Goal: Task Accomplishment & Management: Use online tool/utility

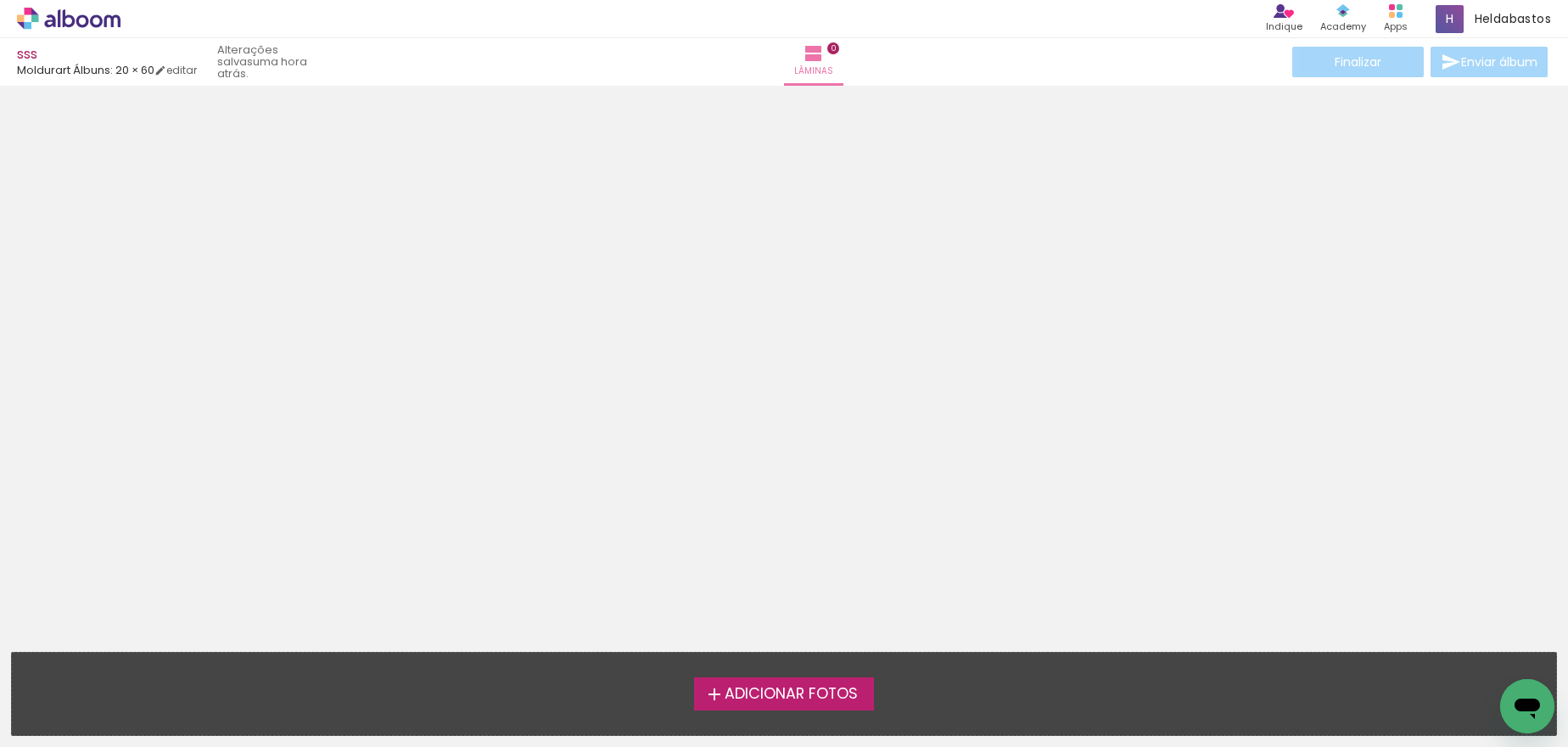
click at [775, 696] on span "Adicionar Fotos" at bounding box center [791, 693] width 133 height 15
click at [0, 0] on input "file" at bounding box center [0, 0] width 0 height 0
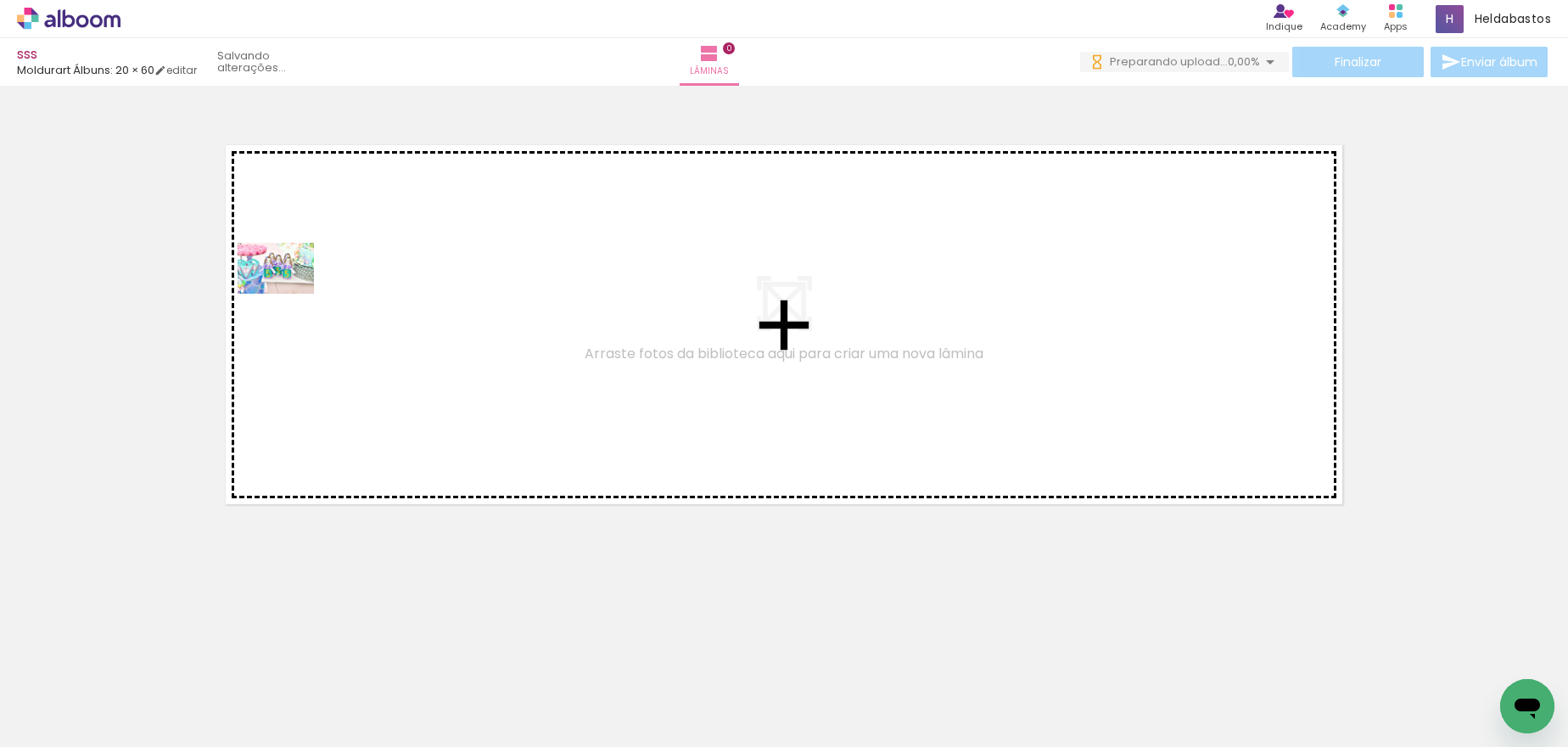
drag, startPoint x: 164, startPoint y: 691, endPoint x: 241, endPoint y: 686, distance: 77.2
click at [288, 280] on quentale-workspace at bounding box center [784, 373] width 1568 height 747
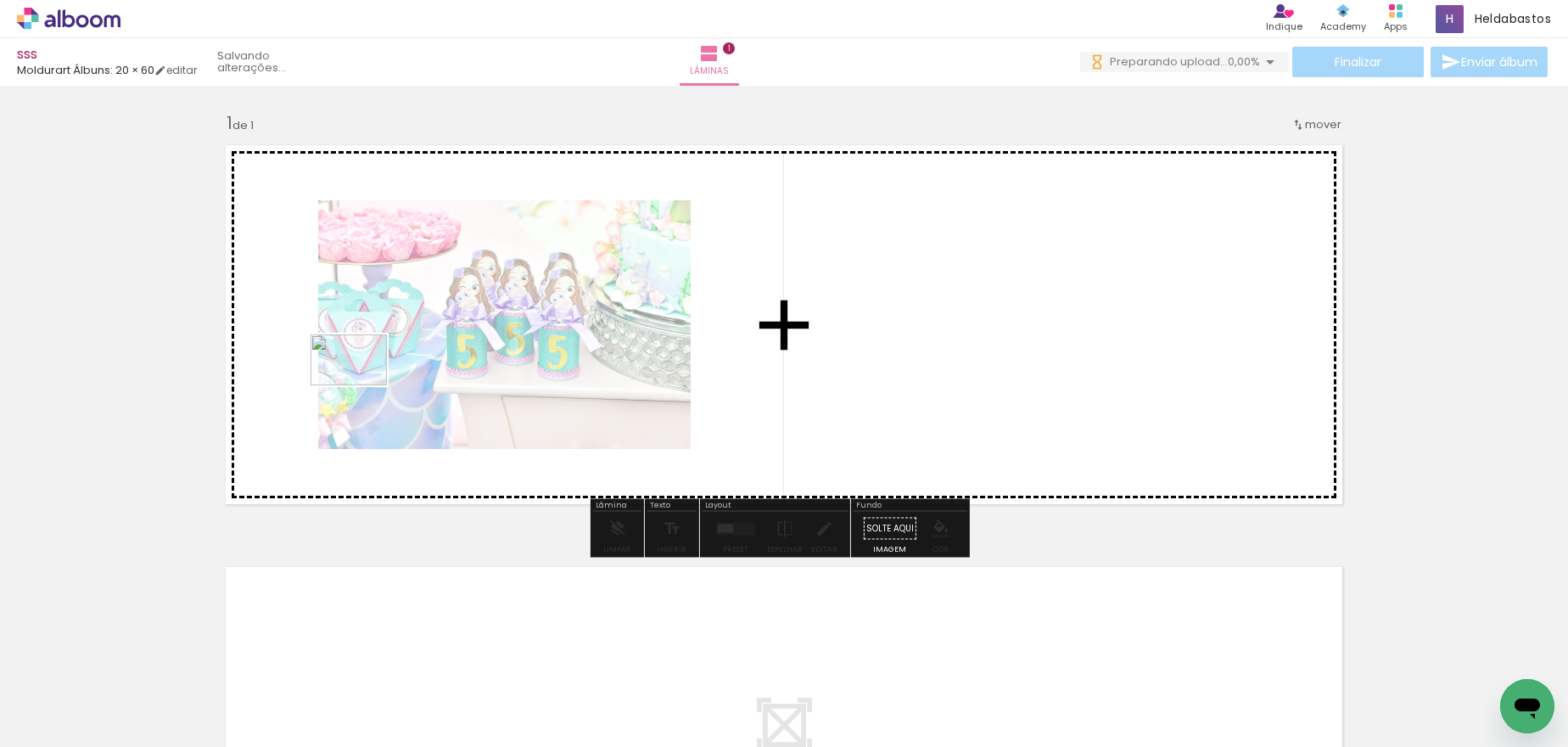
drag, startPoint x: 262, startPoint y: 694, endPoint x: 361, endPoint y: 385, distance: 324.5
click at [361, 385] on quentale-workspace at bounding box center [784, 373] width 1568 height 747
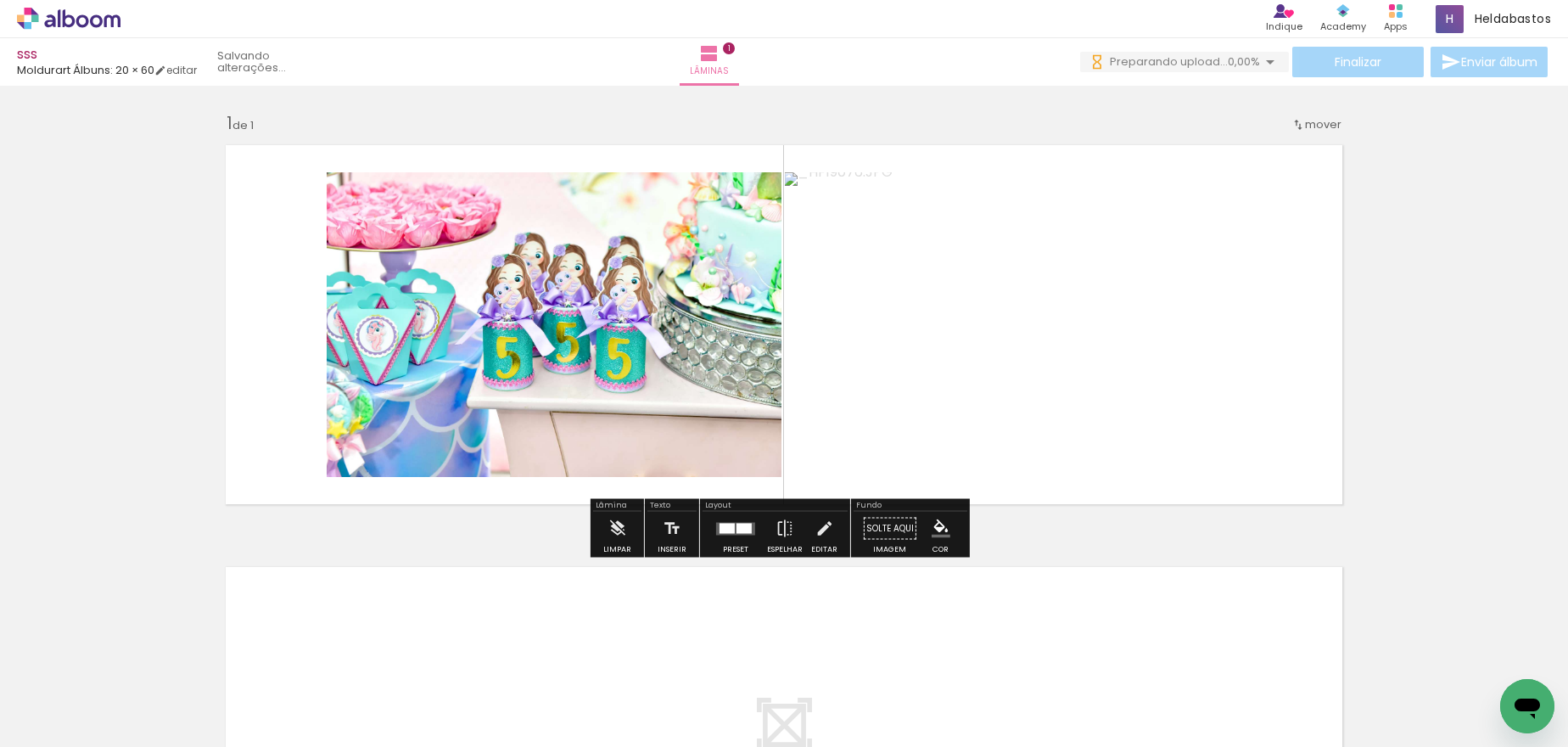
drag, startPoint x: 388, startPoint y: 687, endPoint x: 406, endPoint y: 677, distance: 20.6
click at [354, 365] on quentale-workspace at bounding box center [784, 373] width 1568 height 747
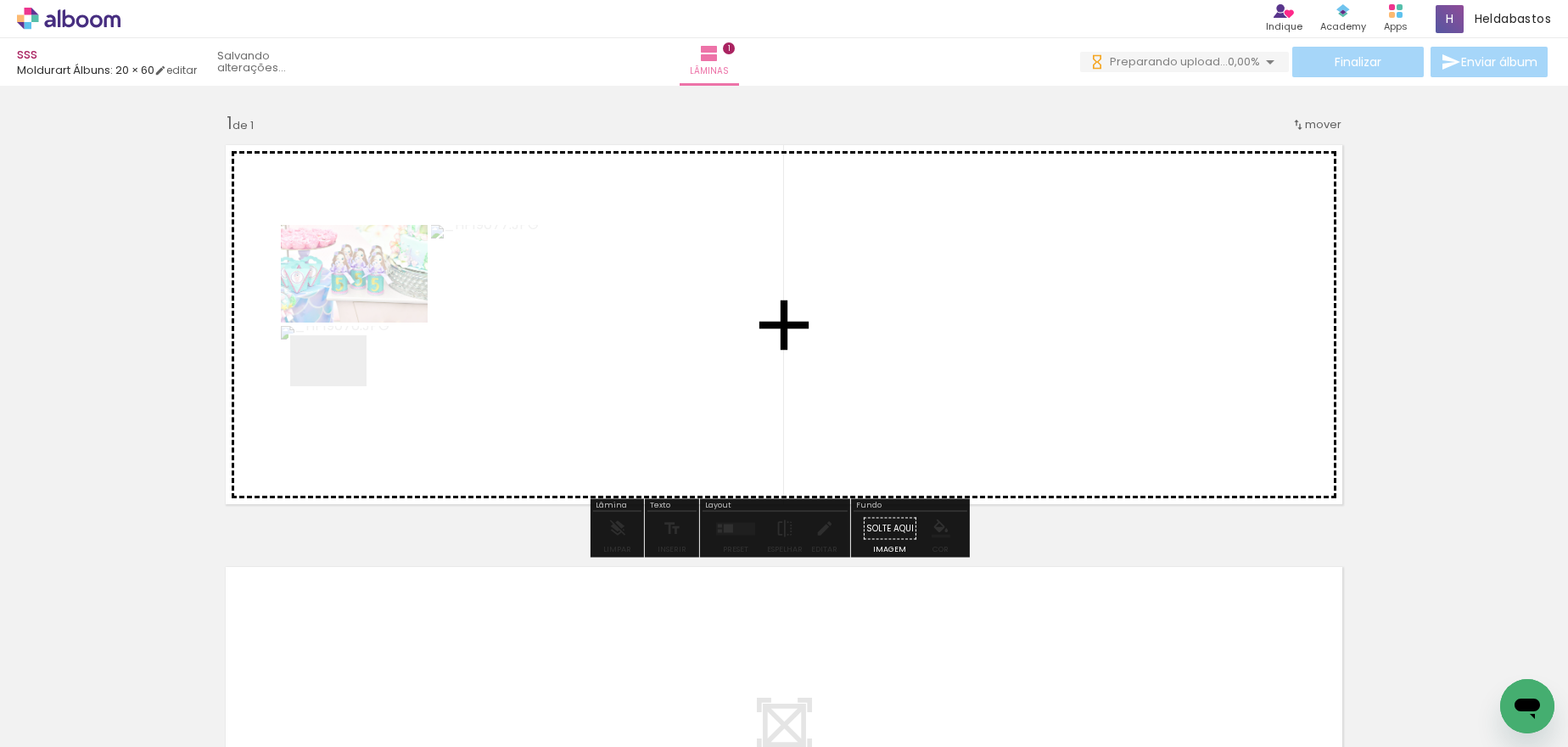
drag, startPoint x: 436, startPoint y: 697, endPoint x: 565, endPoint y: 704, distance: 129.2
click at [338, 379] on quentale-workspace at bounding box center [784, 373] width 1568 height 747
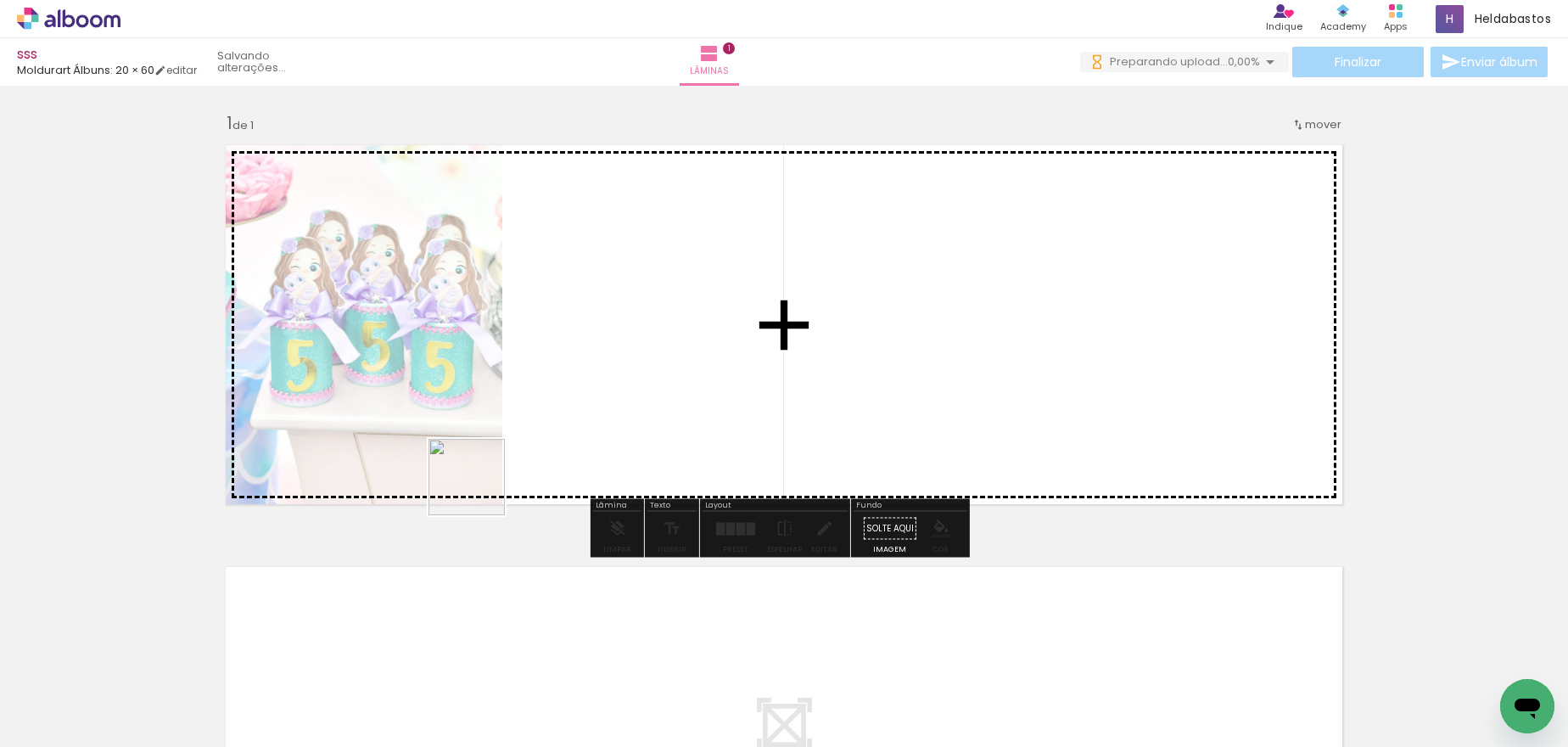
drag, startPoint x: 559, startPoint y: 701, endPoint x: 445, endPoint y: 440, distance: 284.8
click at [445, 440] on quentale-workspace at bounding box center [784, 373] width 1568 height 747
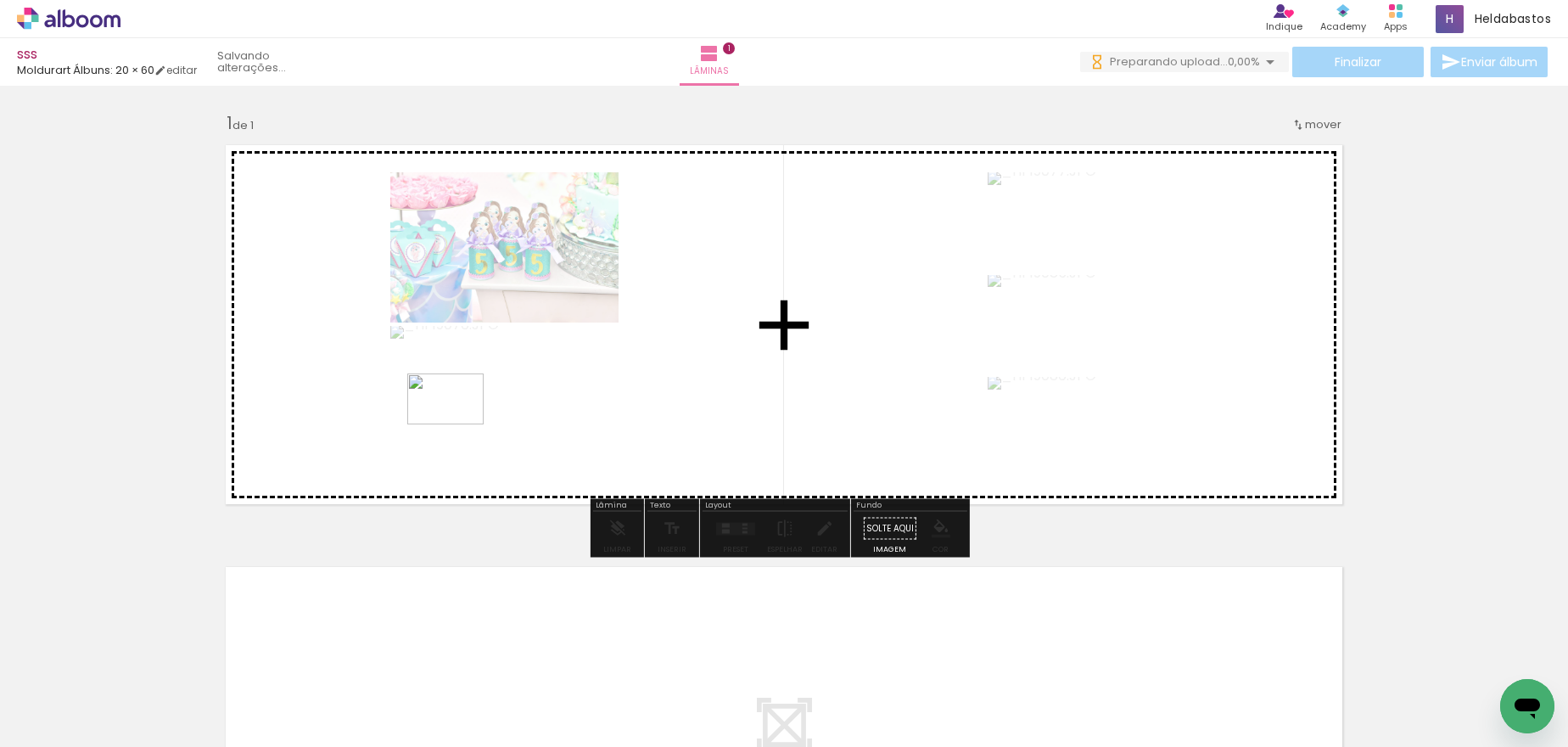
drag, startPoint x: 630, startPoint y: 700, endPoint x: 458, endPoint y: 425, distance: 324.4
click at [458, 425] on quentale-workspace at bounding box center [784, 373] width 1568 height 747
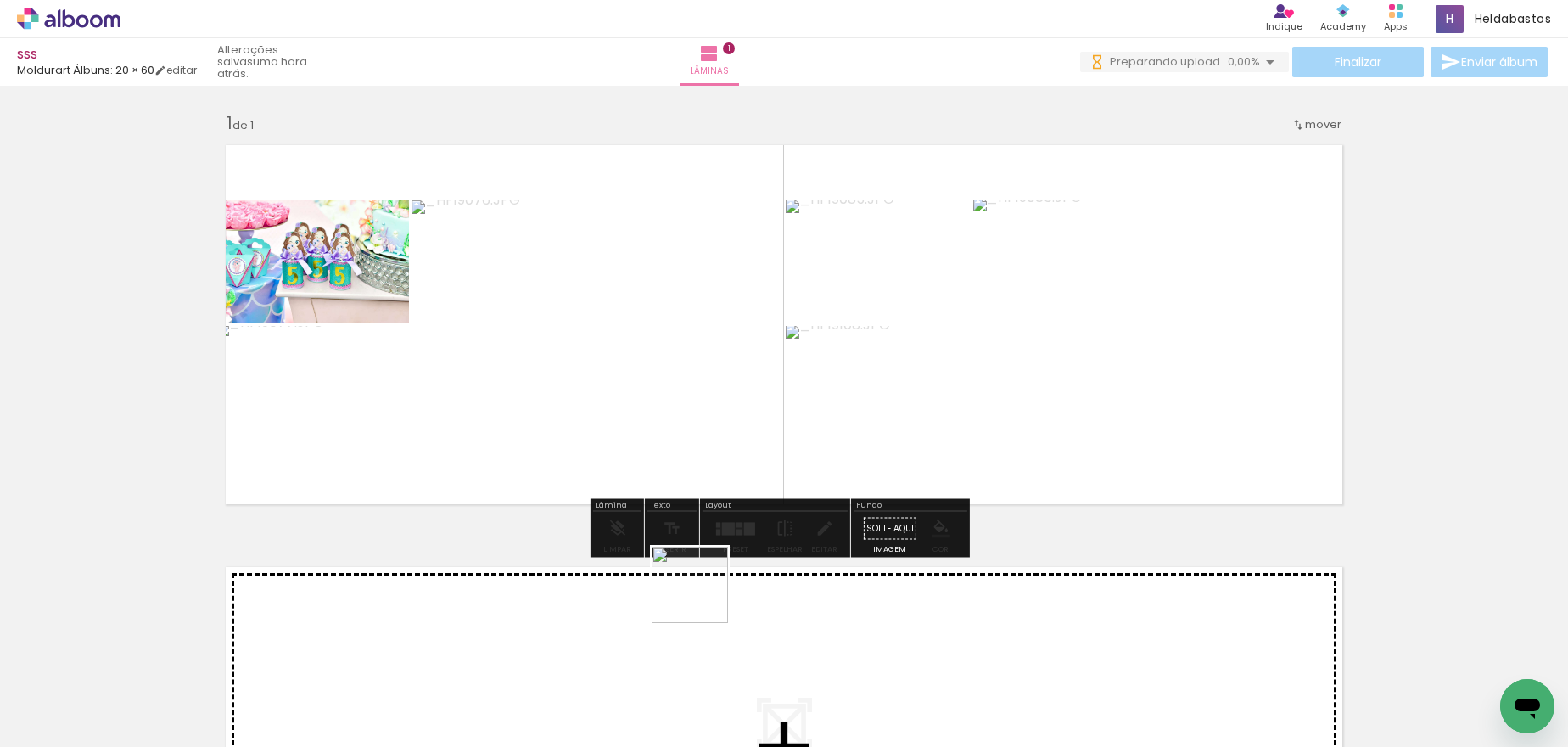
drag, startPoint x: 702, startPoint y: 598, endPoint x: 460, endPoint y: 299, distance: 384.7
click at [460, 299] on quentale-workspace at bounding box center [784, 373] width 1568 height 747
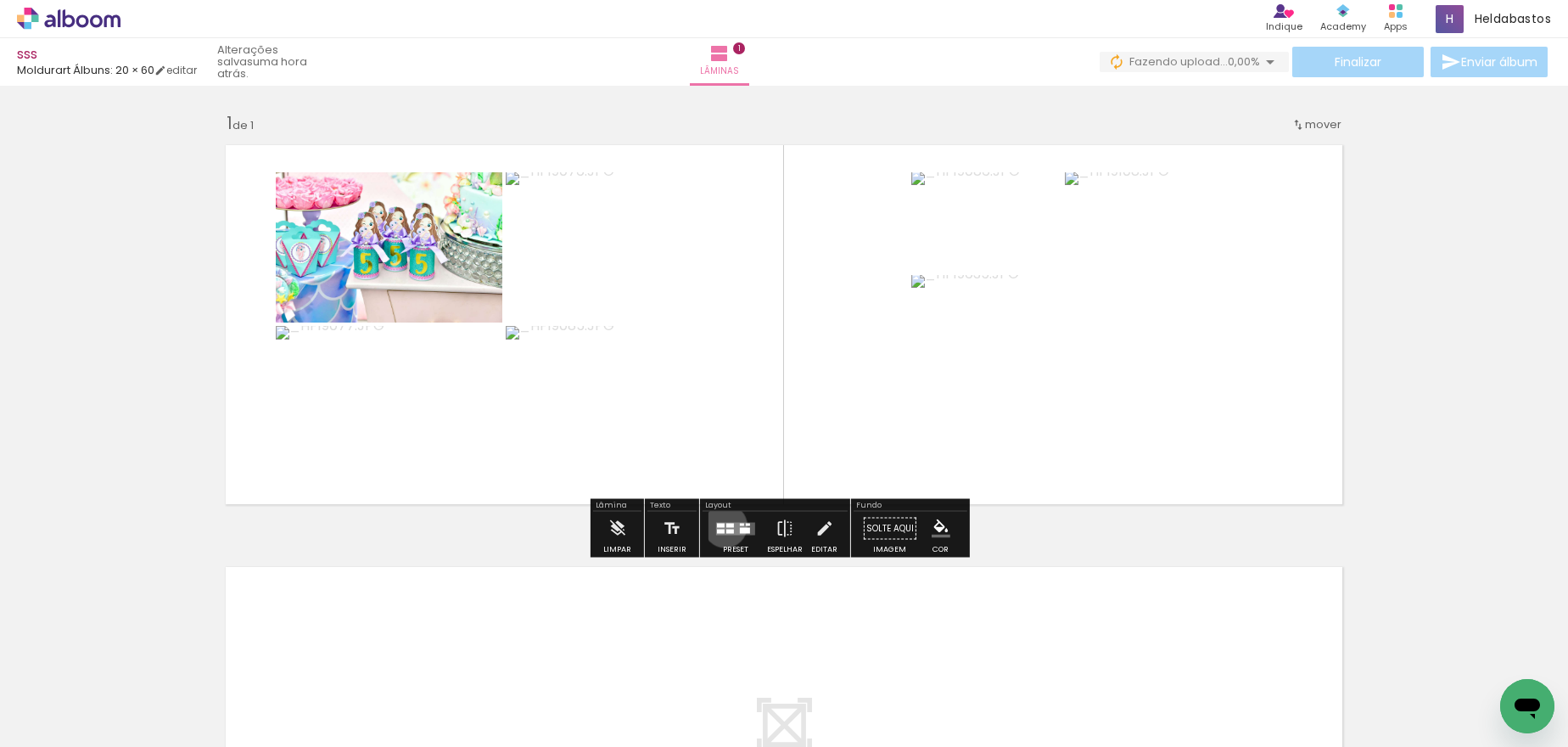
click at [720, 525] on quentale-layouter at bounding box center [735, 528] width 39 height 13
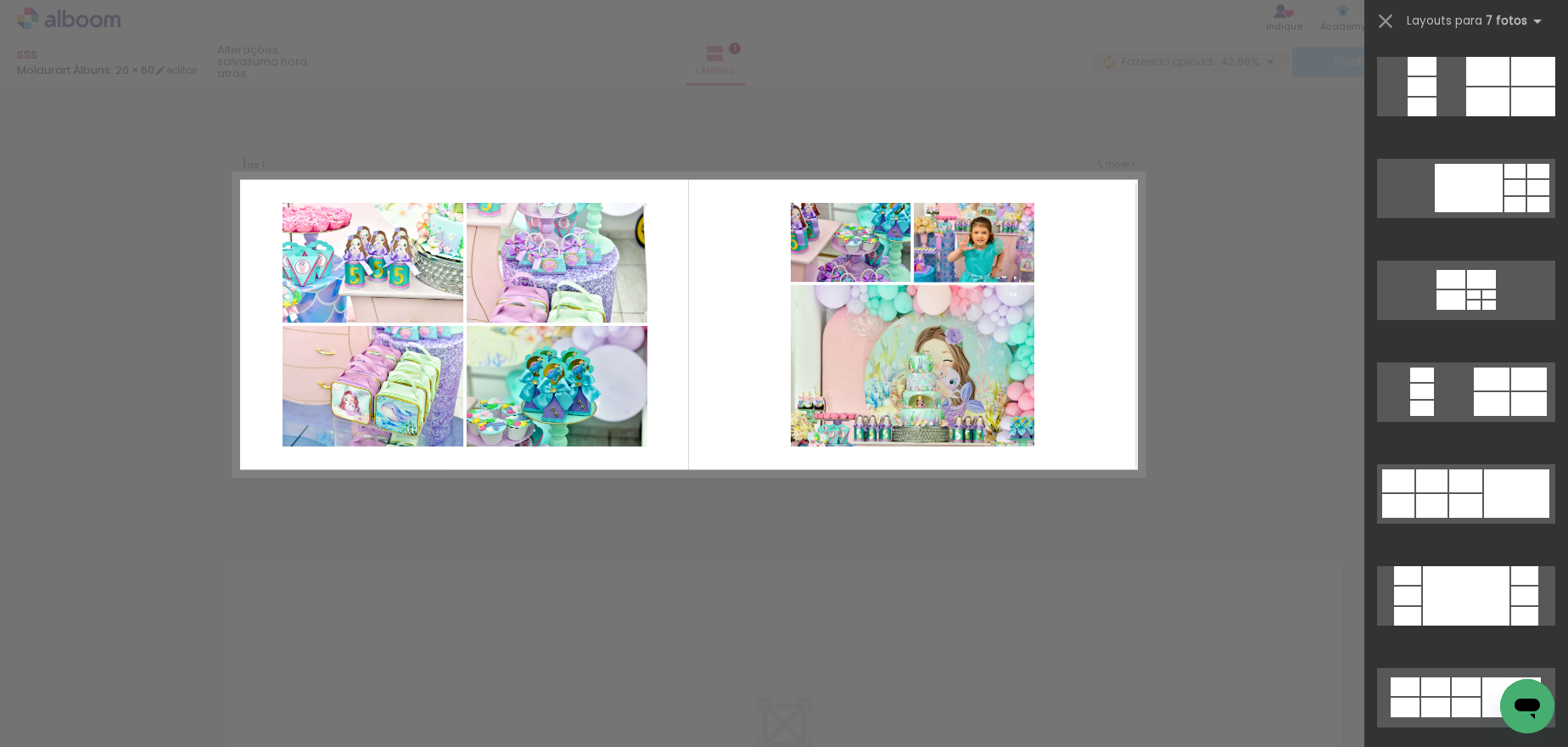
scroll to position [2326, 0]
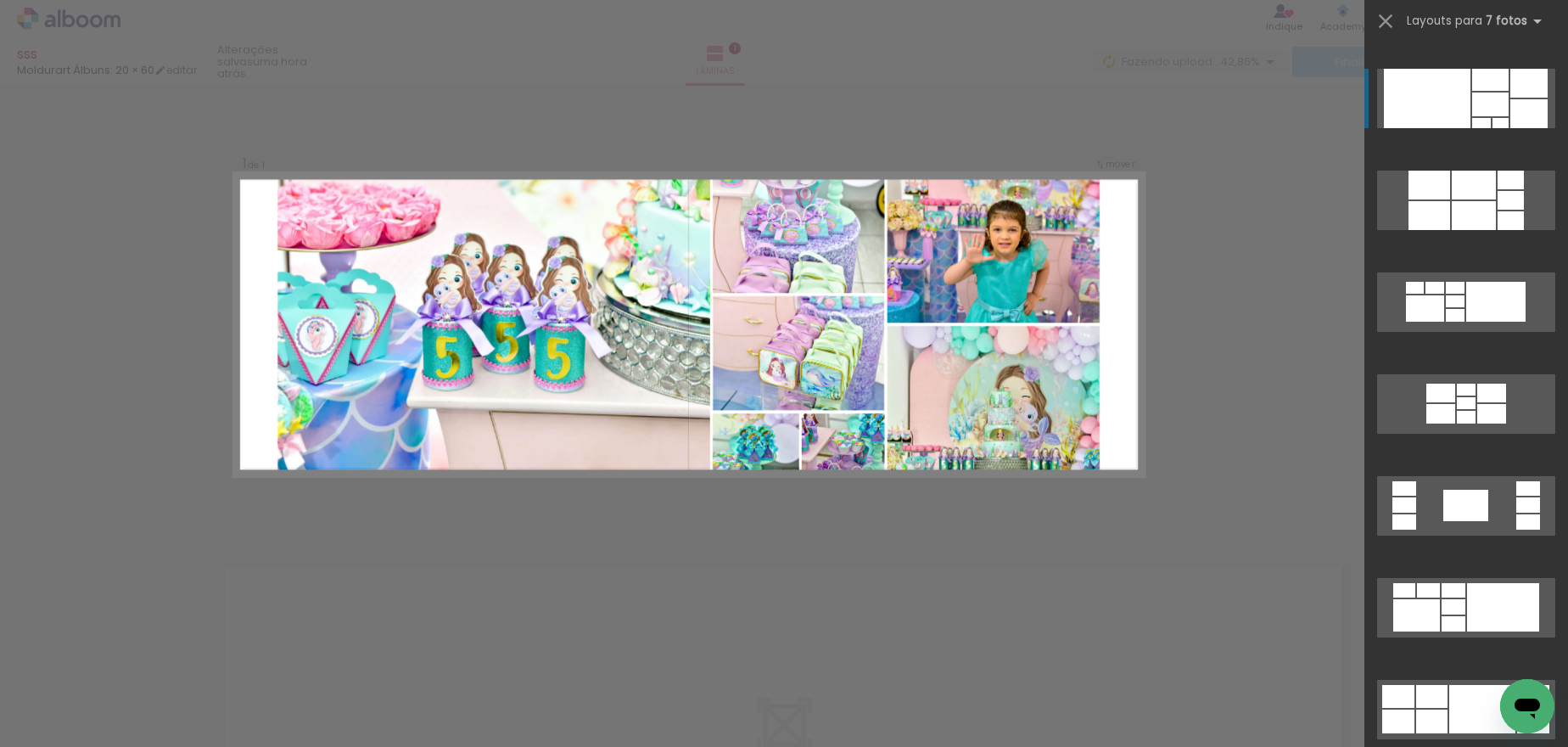
click at [1529, 114] on div at bounding box center [1529, 113] width 38 height 29
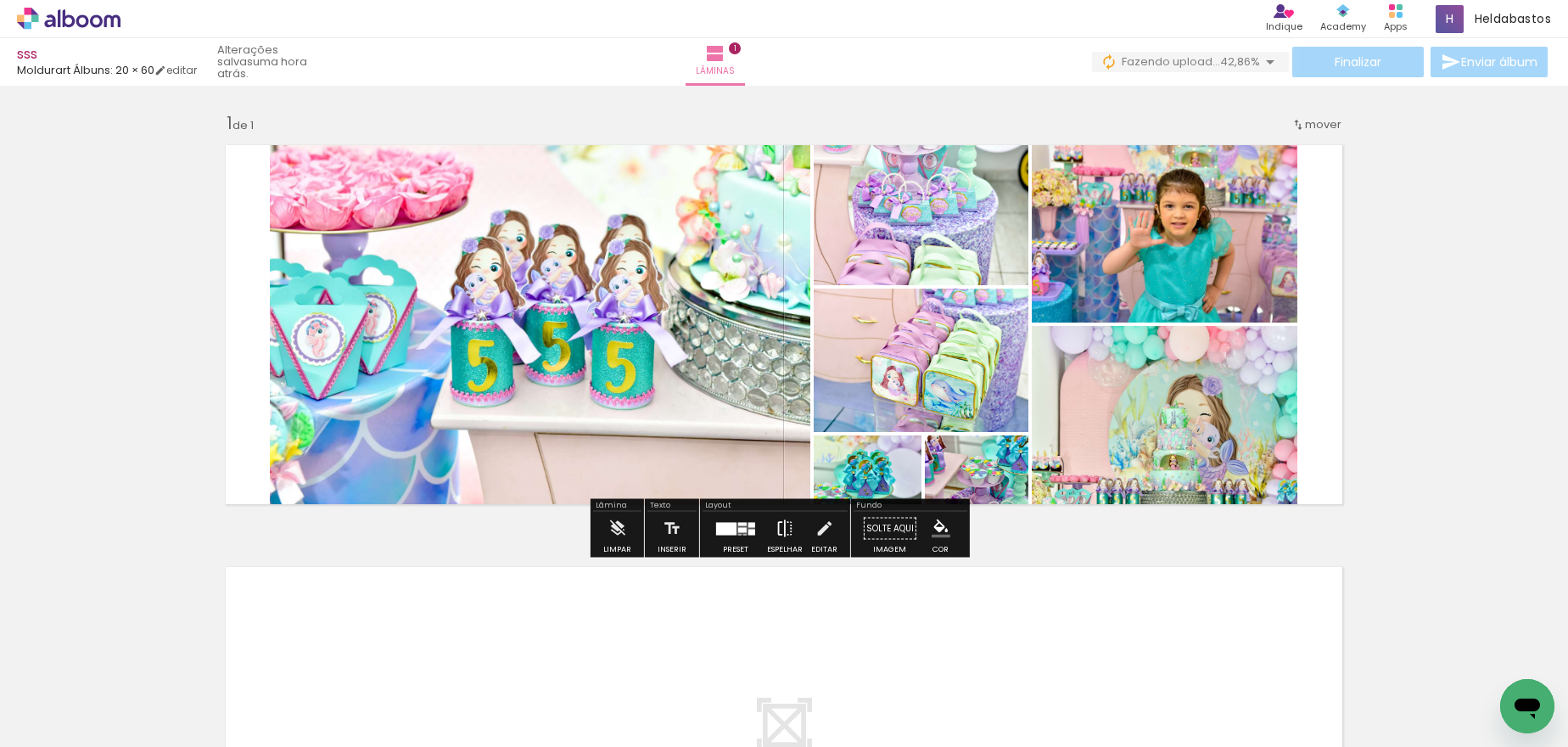
click at [785, 523] on iron-icon at bounding box center [784, 528] width 19 height 34
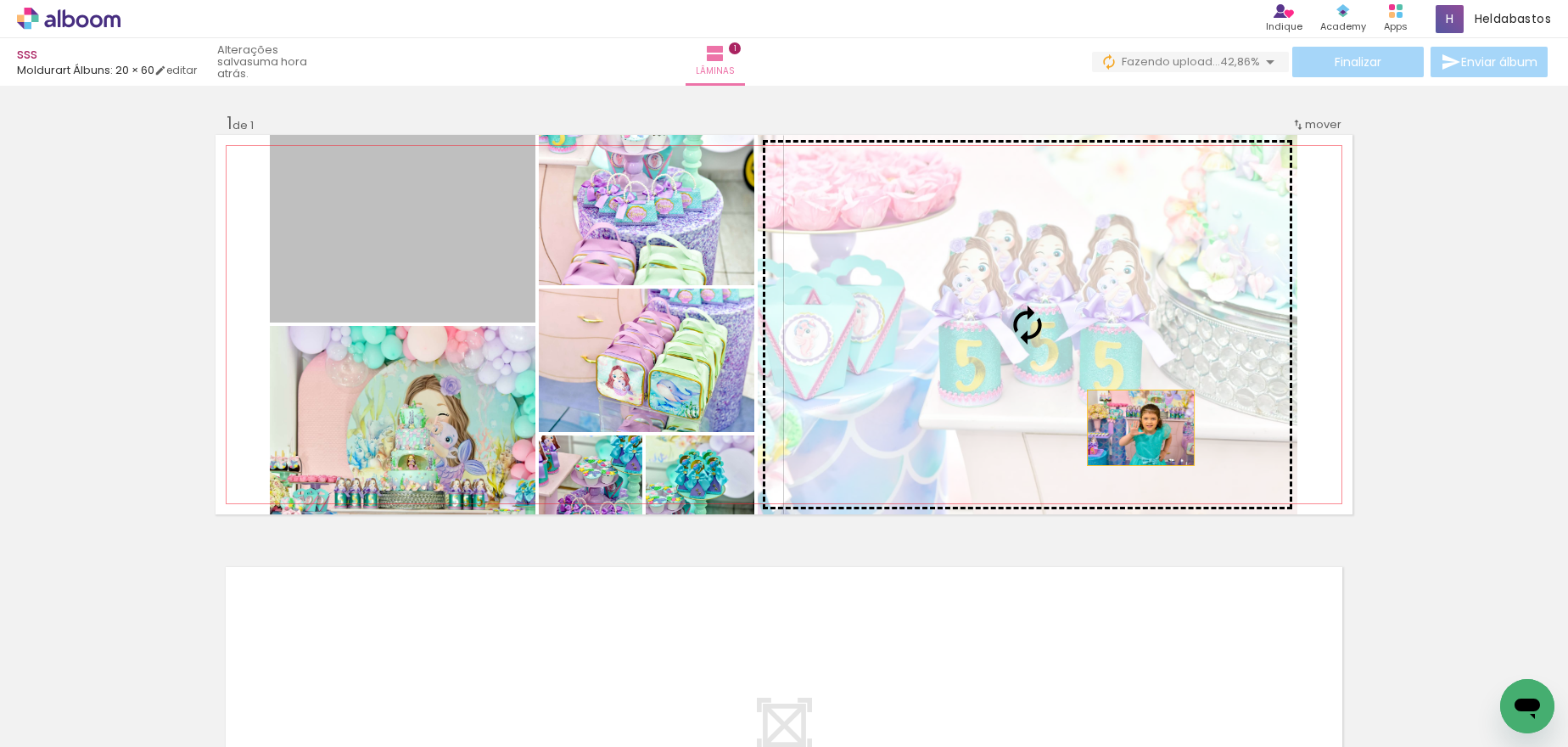
drag, startPoint x: 387, startPoint y: 242, endPoint x: 1134, endPoint y: 428, distance: 769.8
click at [0, 0] on slot at bounding box center [0, 0] width 0 height 0
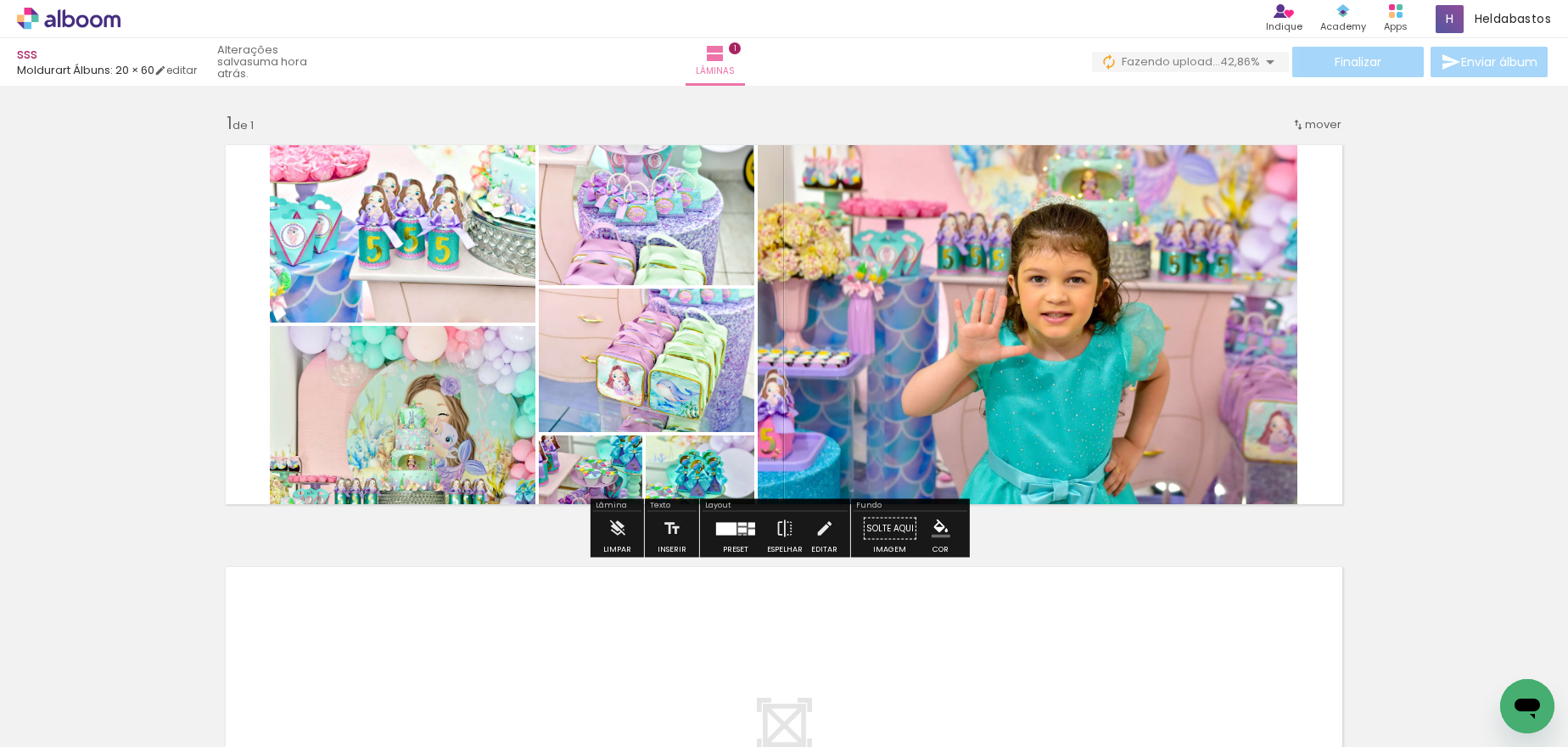
click at [722, 525] on div at bounding box center [726, 528] width 20 height 13
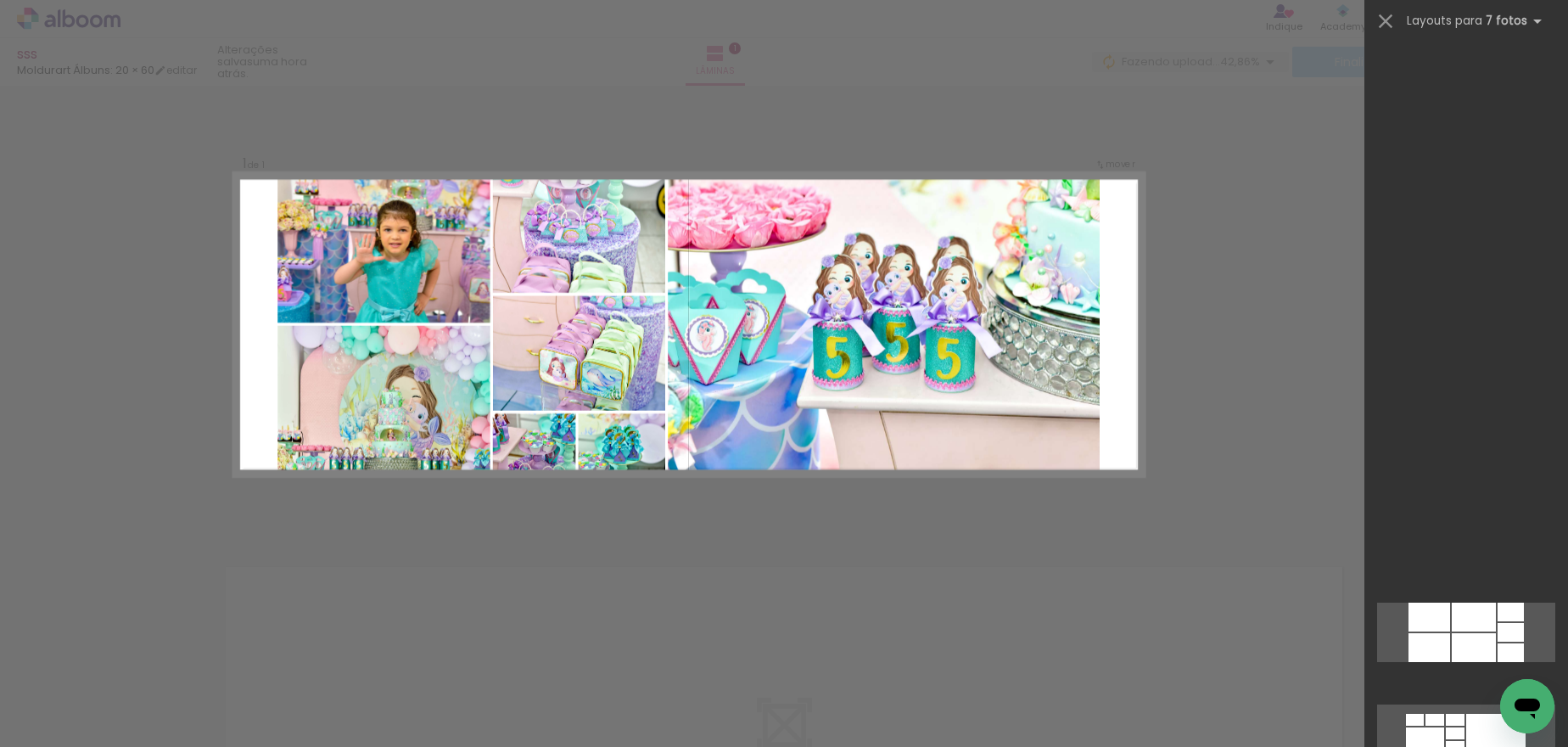
scroll to position [3056, 0]
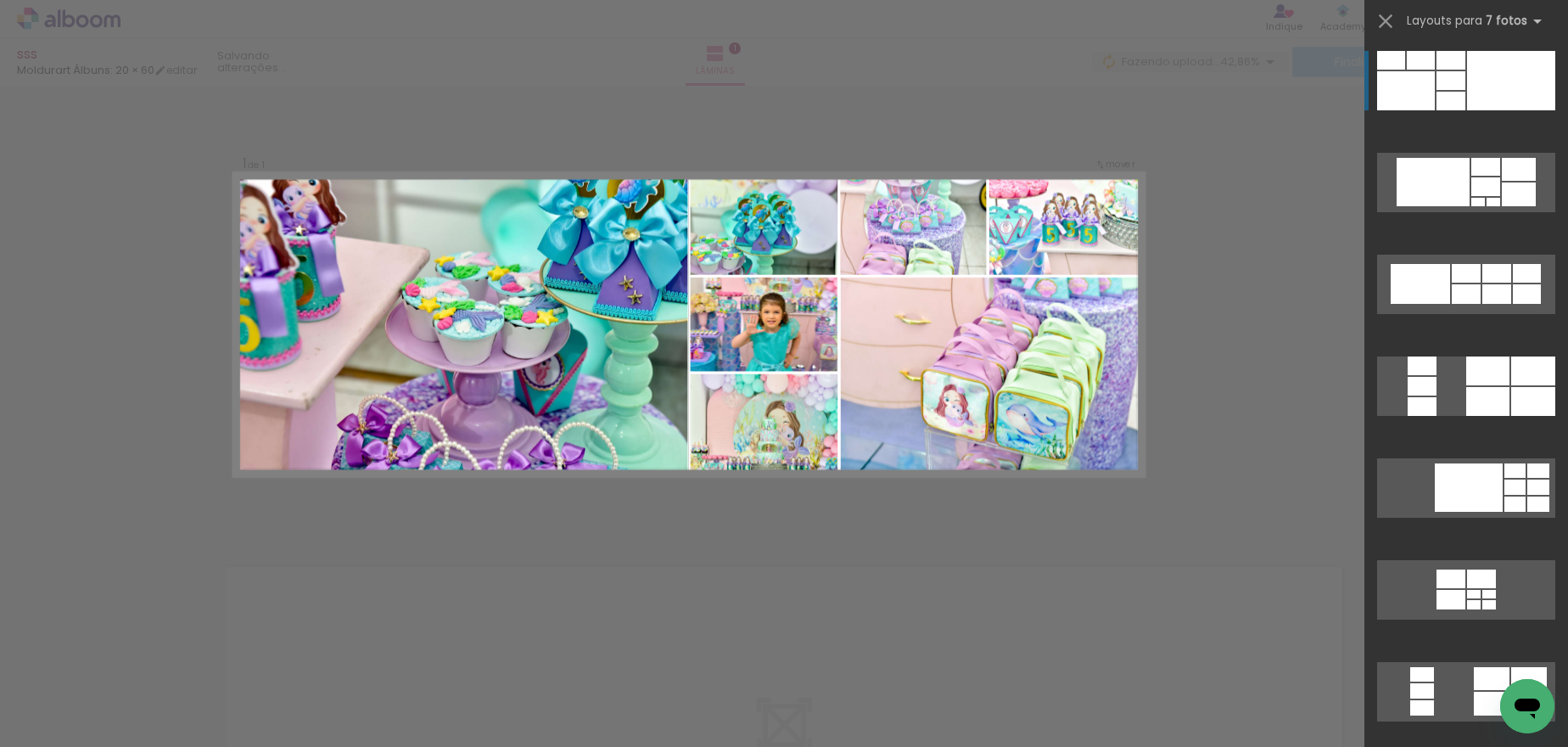
click at [1533, 91] on div at bounding box center [1510, 81] width 88 height 60
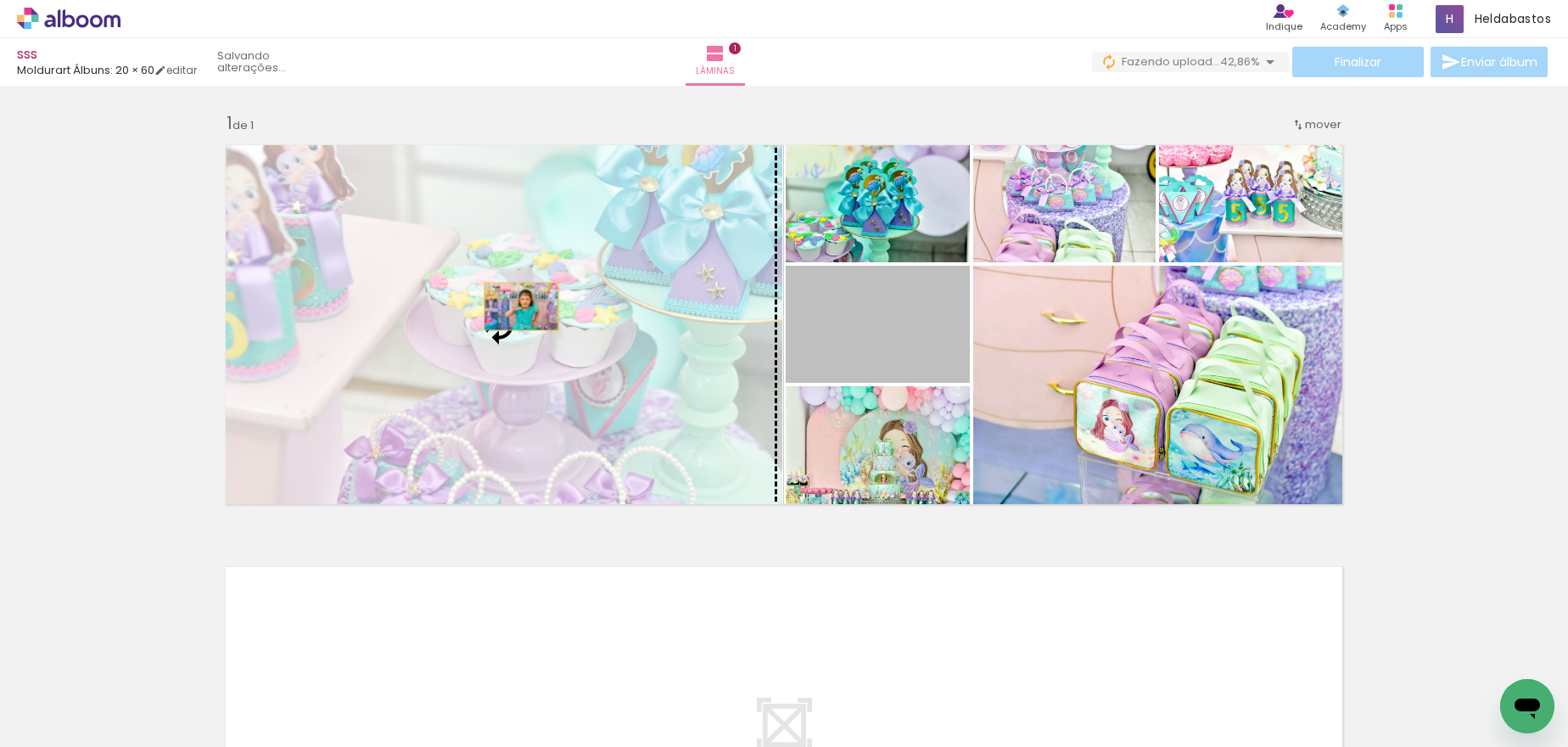
drag, startPoint x: 844, startPoint y: 345, endPoint x: 515, endPoint y: 306, distance: 331.3
click at [0, 0] on slot at bounding box center [0, 0] width 0 height 0
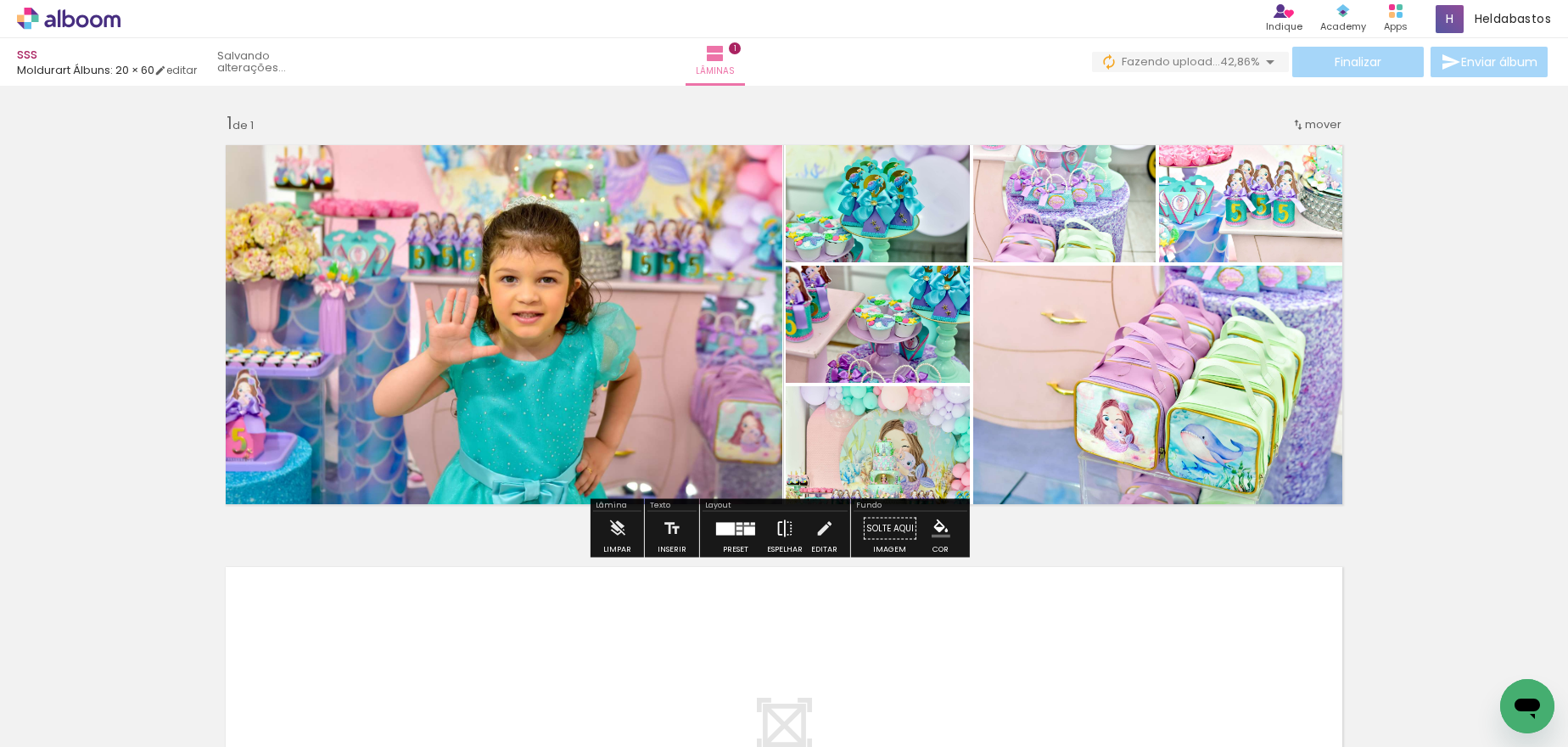
click at [784, 523] on iron-icon at bounding box center [784, 528] width 19 height 34
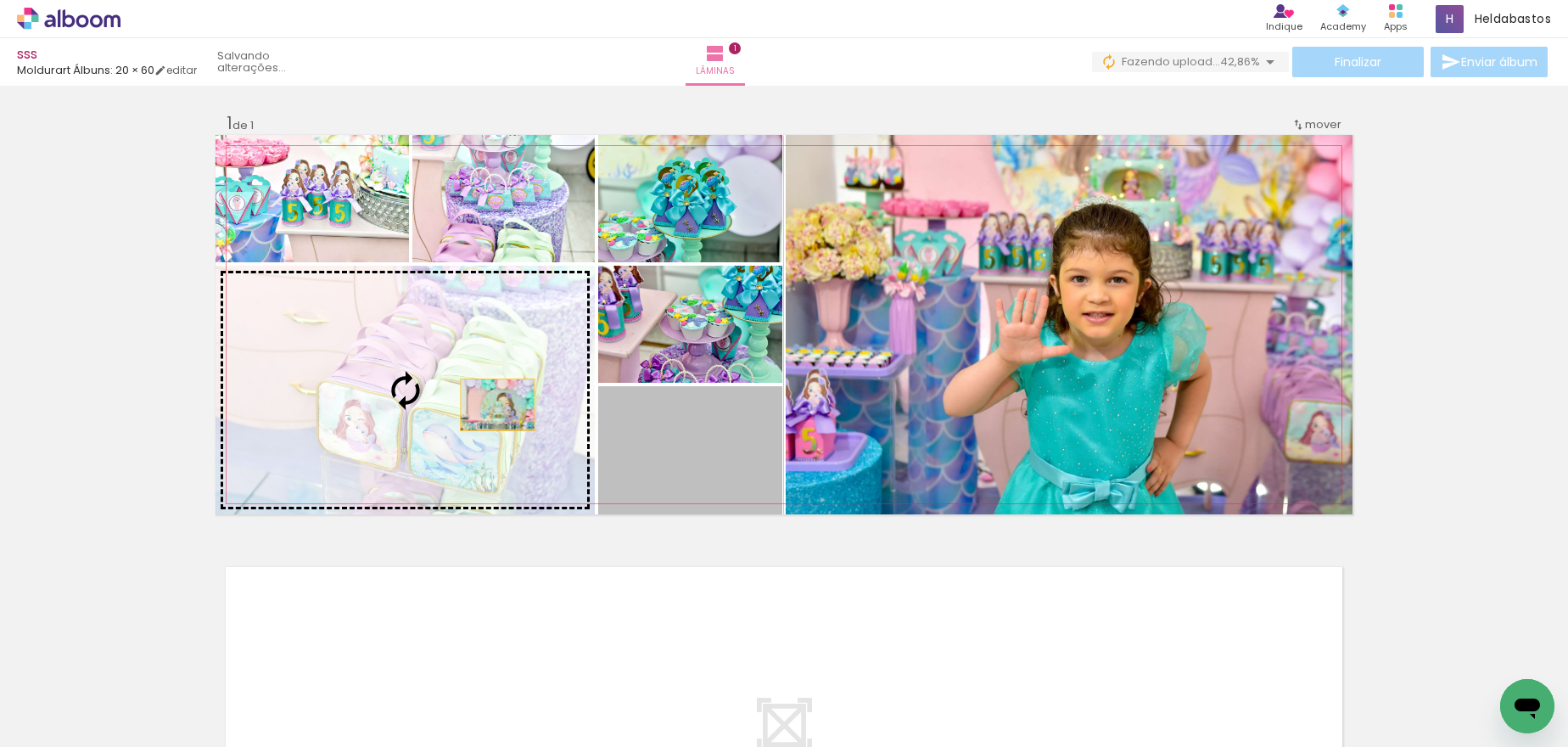
drag, startPoint x: 685, startPoint y: 463, endPoint x: 334, endPoint y: 351, distance: 368.4
click at [0, 0] on slot at bounding box center [0, 0] width 0 height 0
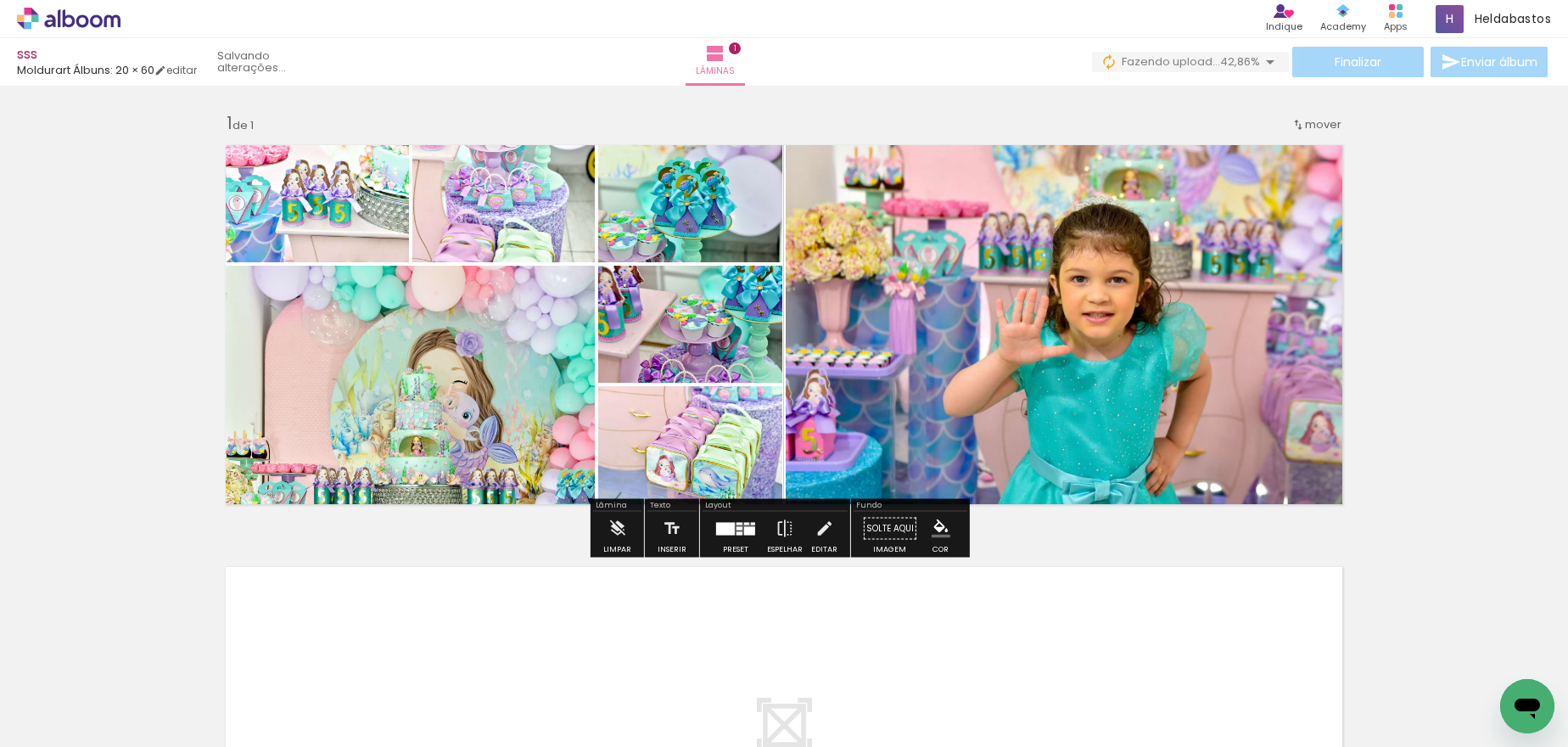
click at [1390, 312] on div "Inserir lâmina 1 de 1" at bounding box center [784, 513] width 1568 height 844
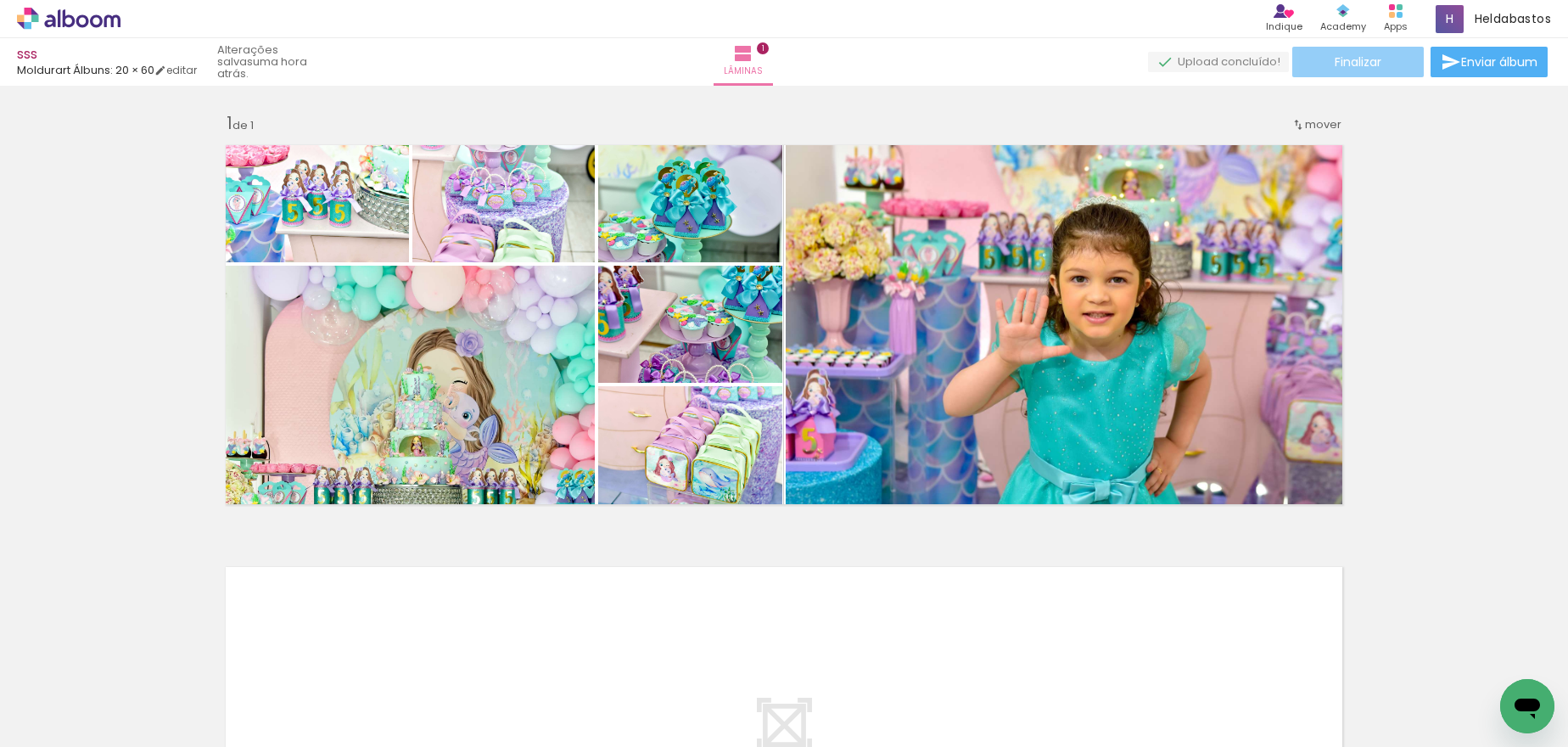
click at [1350, 58] on span "Finalizar" at bounding box center [1357, 62] width 47 height 12
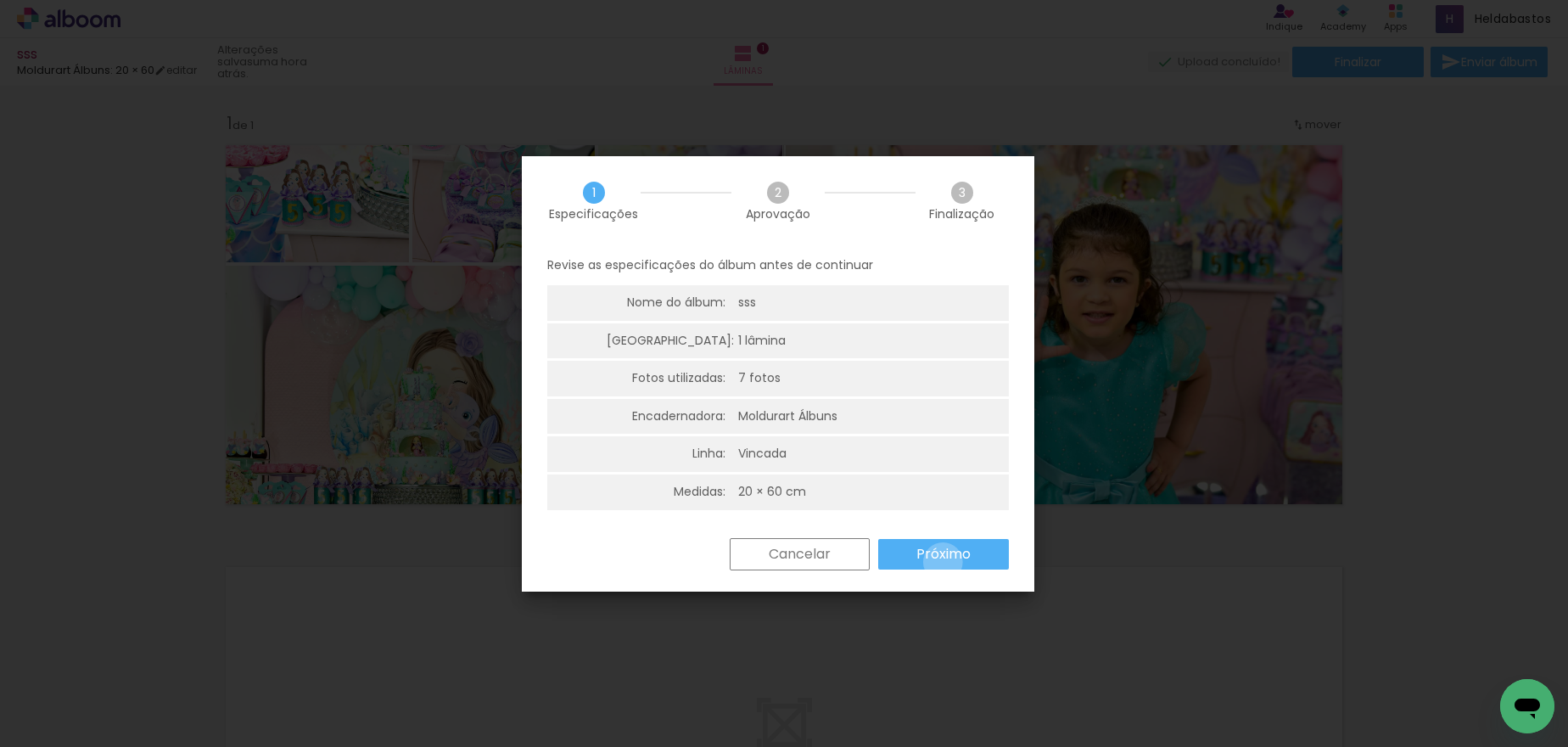
click at [0, 0] on slot "Próximo" at bounding box center [0, 0] width 0 height 0
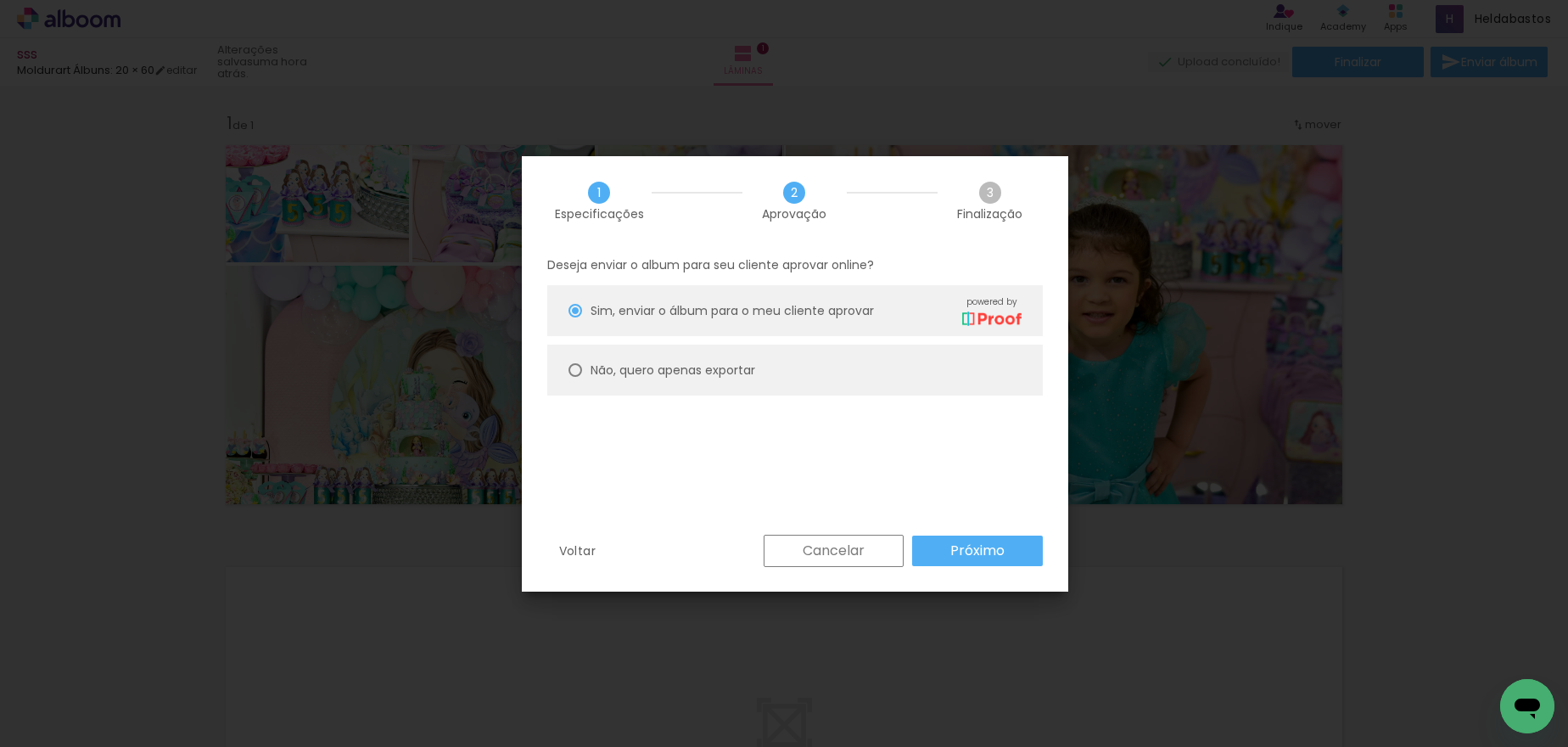
click at [581, 365] on div at bounding box center [576, 370] width 14 height 14
type paper-radio-button "on"
click at [1028, 559] on paper-button "Próximo" at bounding box center [976, 550] width 130 height 31
type input "Alta, 300 DPI"
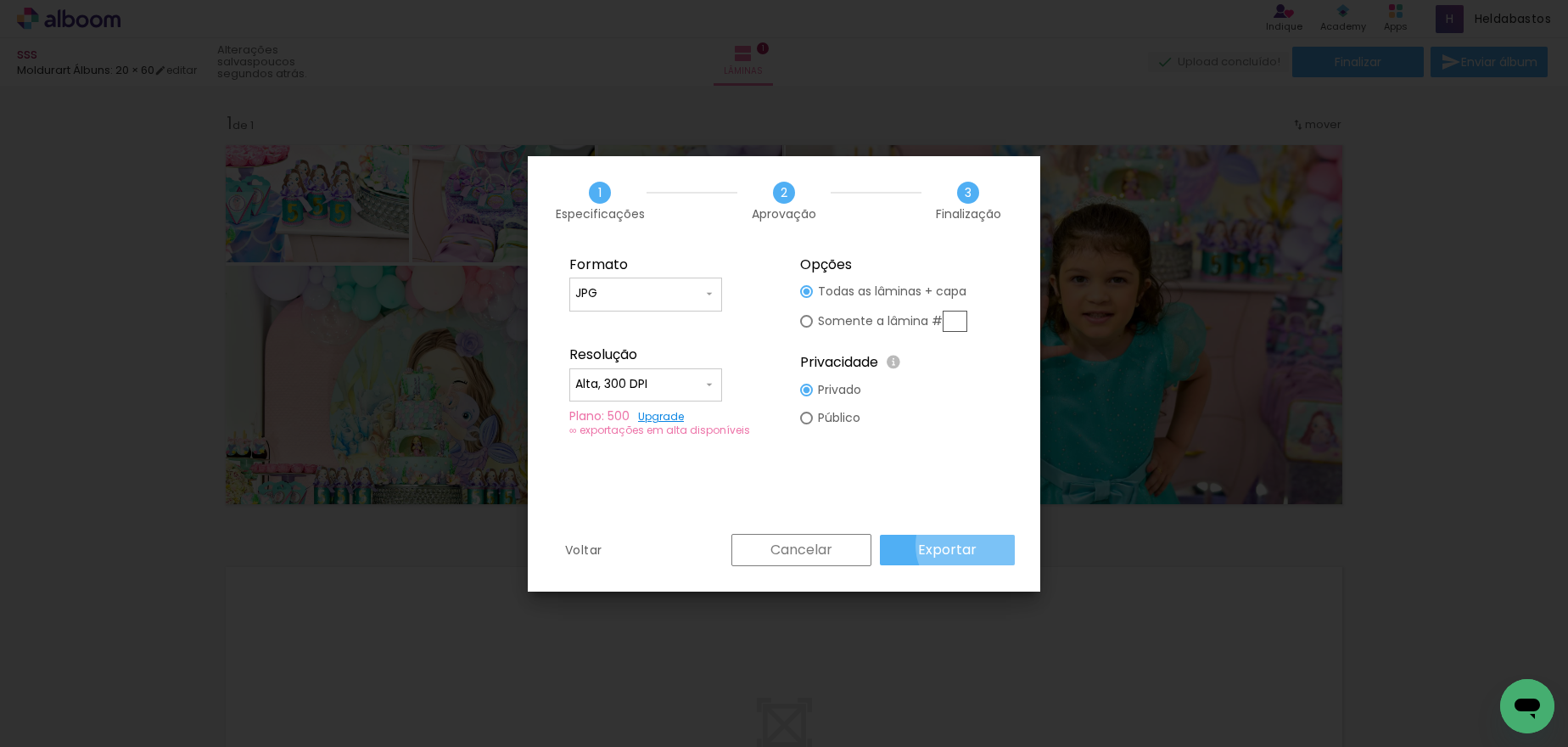
click at [0, 0] on slot "Exportar" at bounding box center [0, 0] width 0 height 0
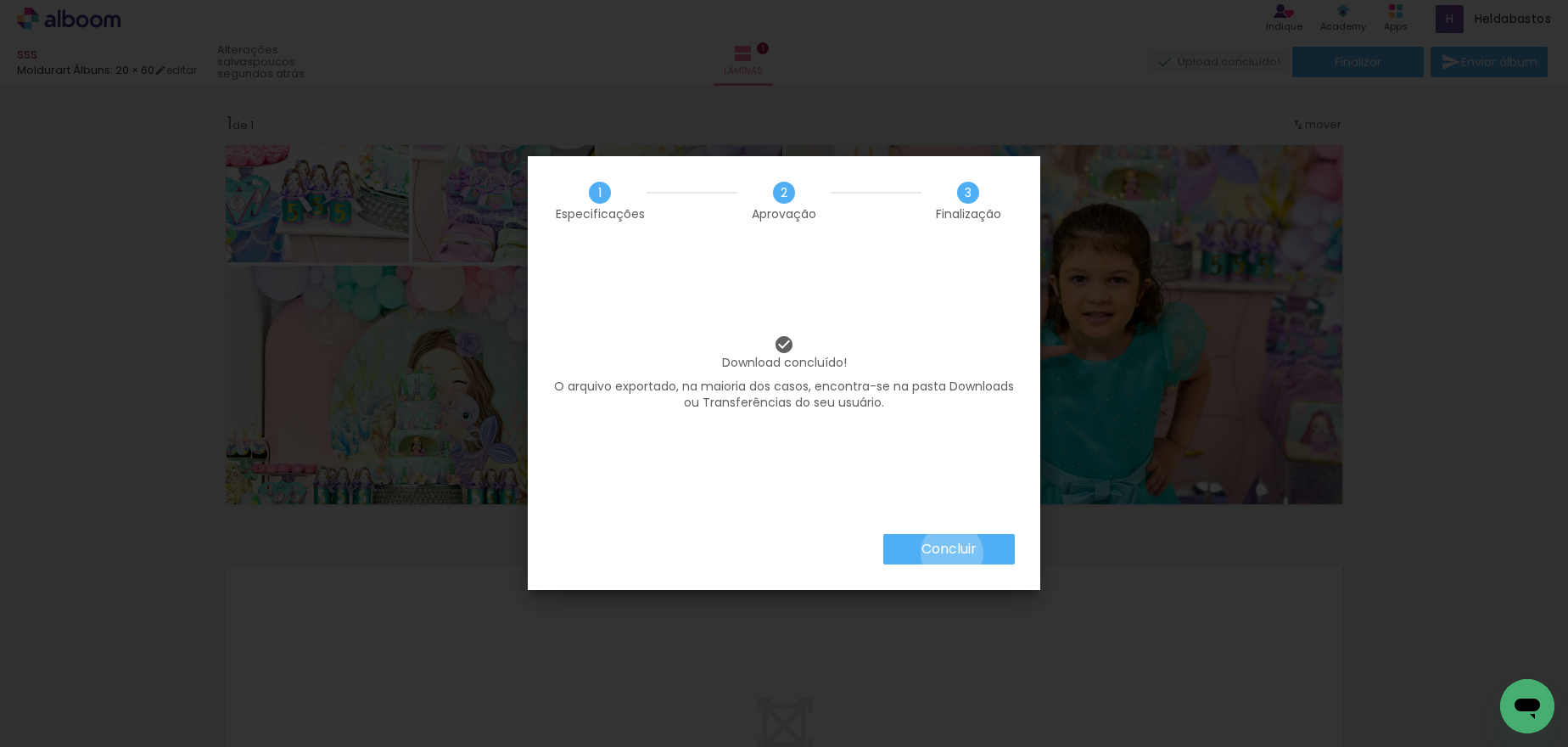
click at [0, 0] on slot "Concluir" at bounding box center [0, 0] width 0 height 0
